Goal: Task Accomplishment & Management: Manage account settings

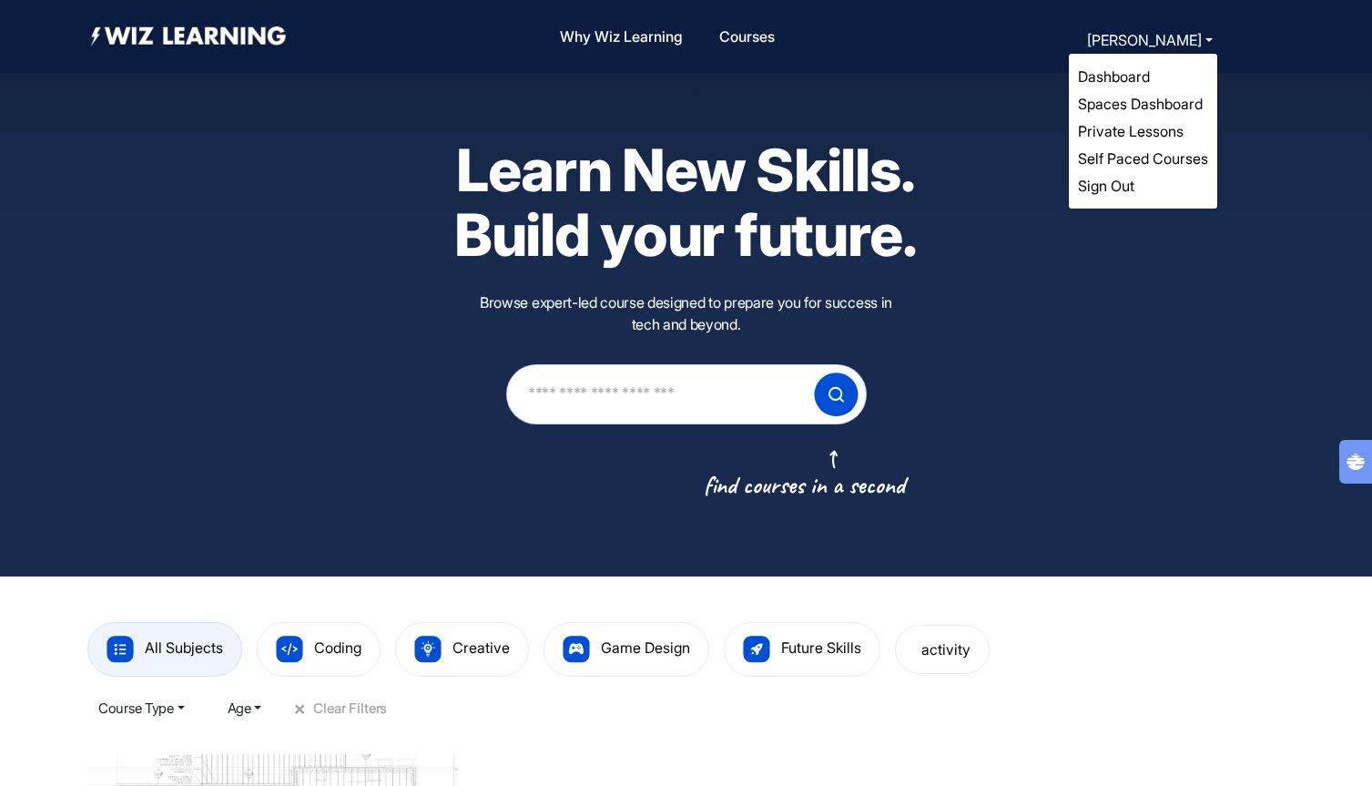
click at [1143, 44] on button "[PERSON_NAME]" at bounding box center [1149, 39] width 137 height 25
click at [1123, 78] on link "Dashboard" at bounding box center [1114, 76] width 72 height 18
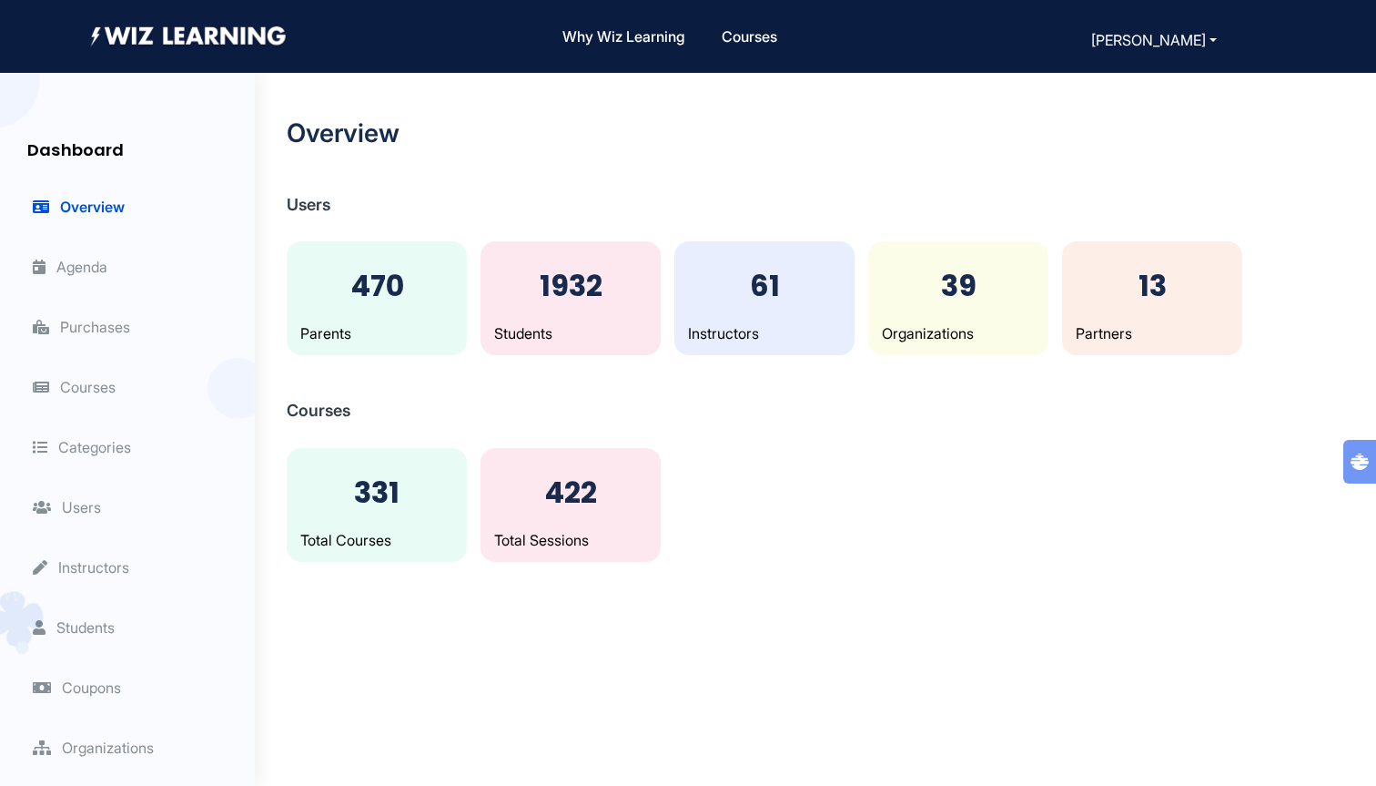
click at [108, 552] on li "Instructors" at bounding box center [136, 567] width 237 height 60
click at [108, 572] on span "Instructors" at bounding box center [81, 567] width 96 height 18
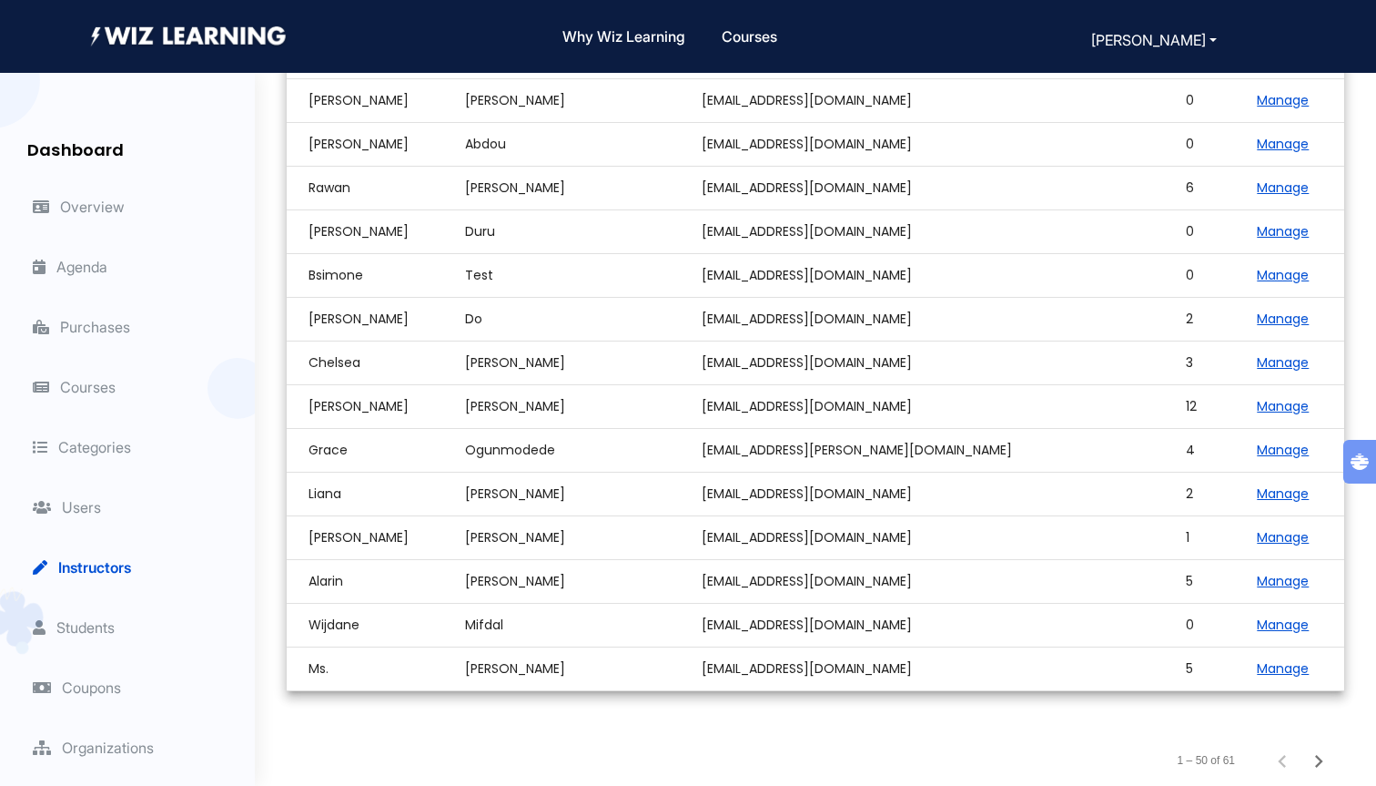
scroll to position [1275, 0]
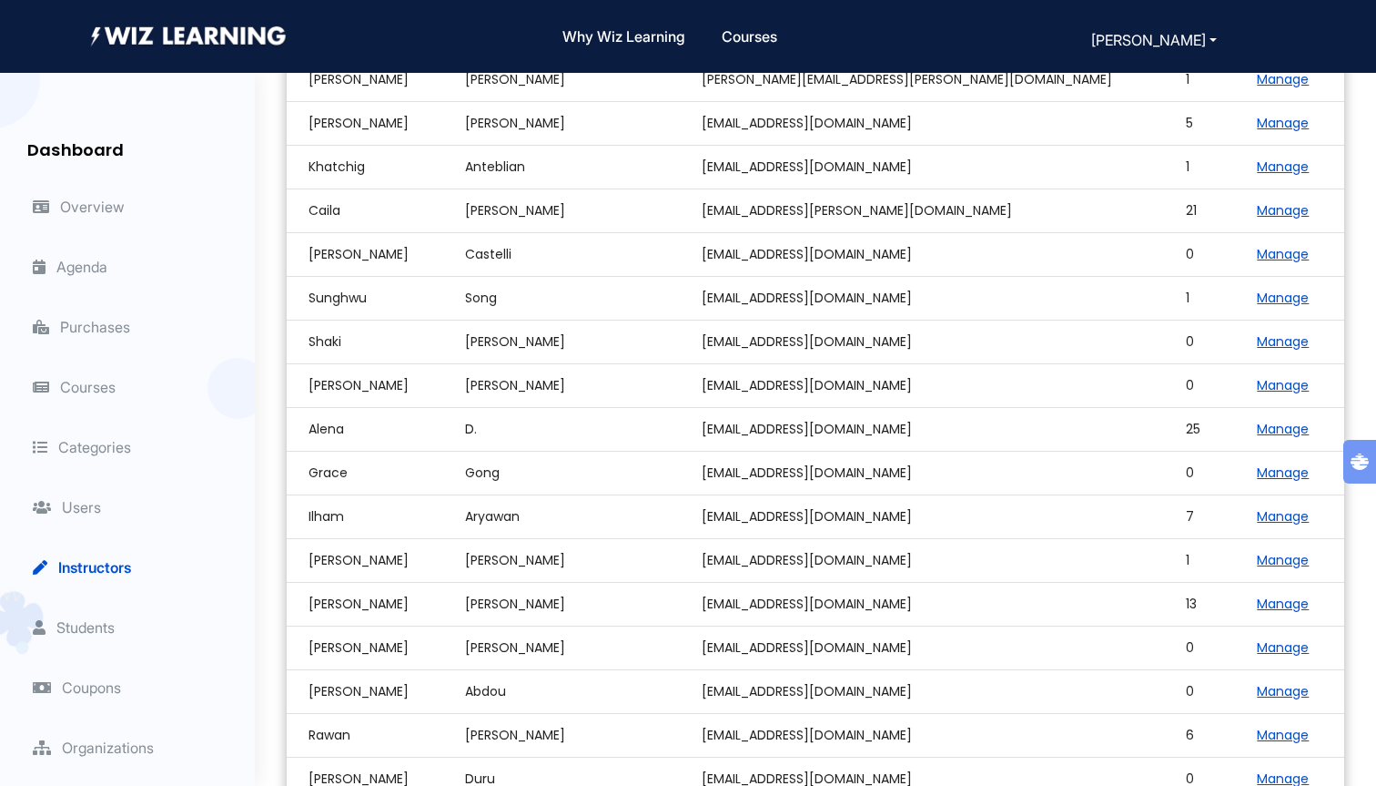
click at [1257, 431] on link "Manage" at bounding box center [1283, 429] width 52 height 18
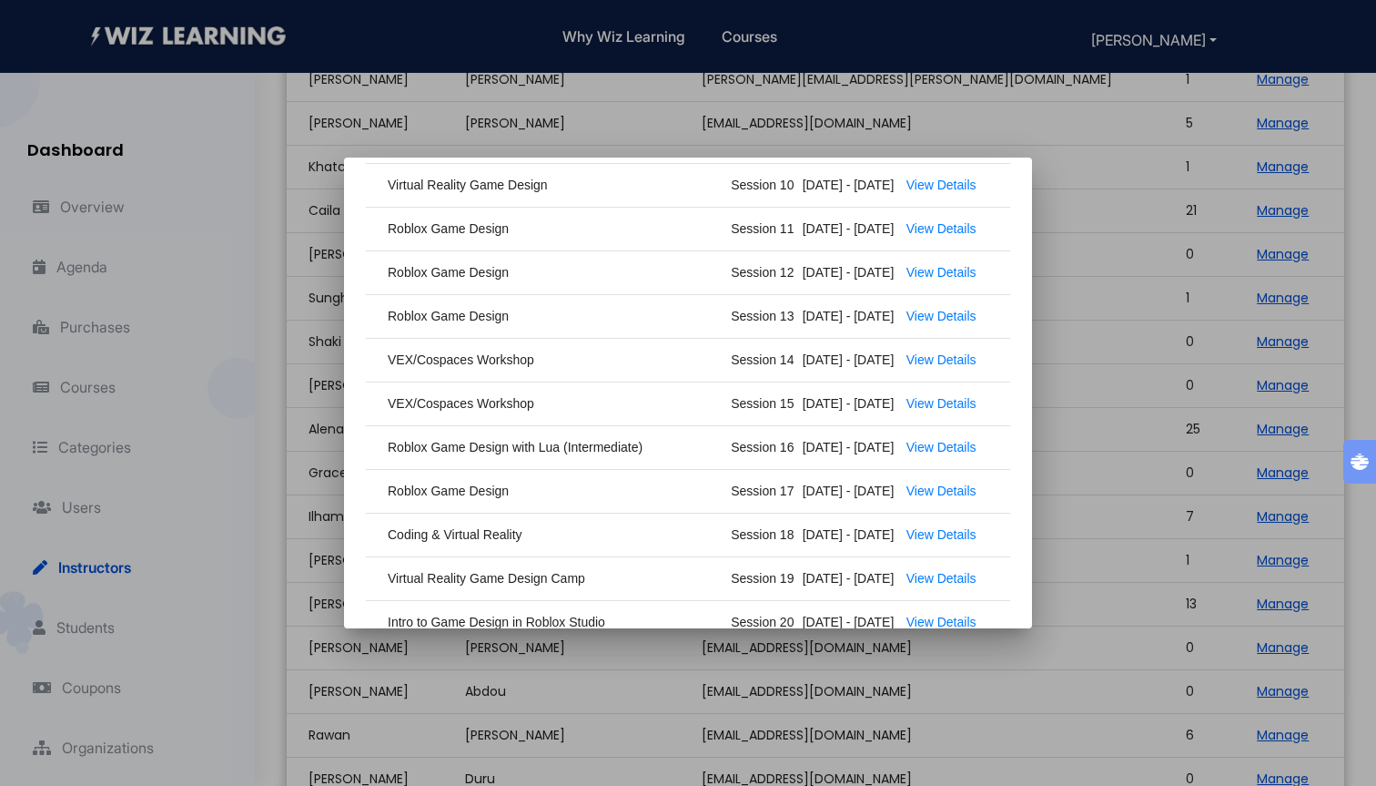
scroll to position [0, 0]
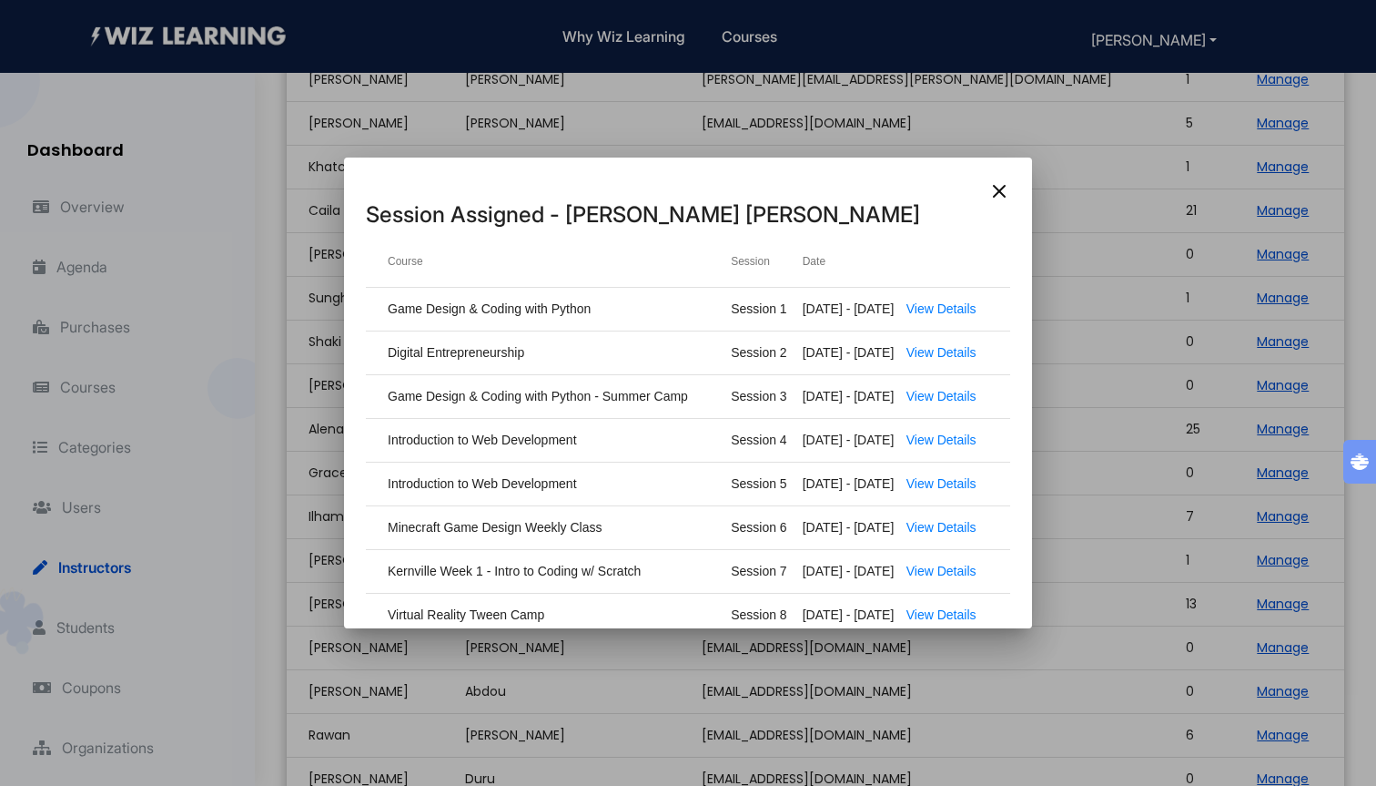
click at [1152, 409] on div at bounding box center [688, 393] width 1376 height 786
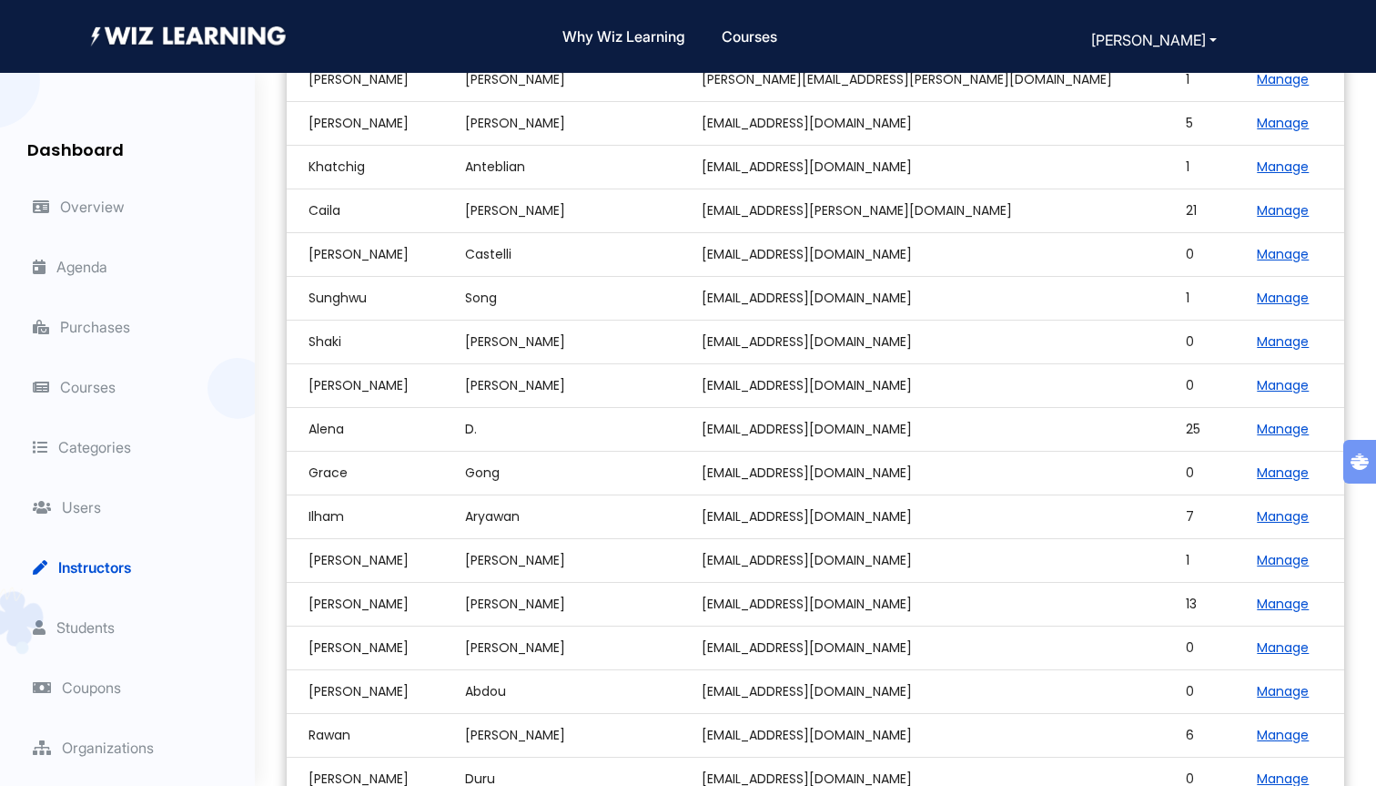
click at [801, 433] on td "[EMAIL_ADDRESS][DOMAIN_NAME]" at bounding box center [944, 430] width 485 height 44
click at [960, 514] on td "[EMAIL_ADDRESS][DOMAIN_NAME]" at bounding box center [944, 517] width 485 height 44
